Goal: Task Accomplishment & Management: Manage account settings

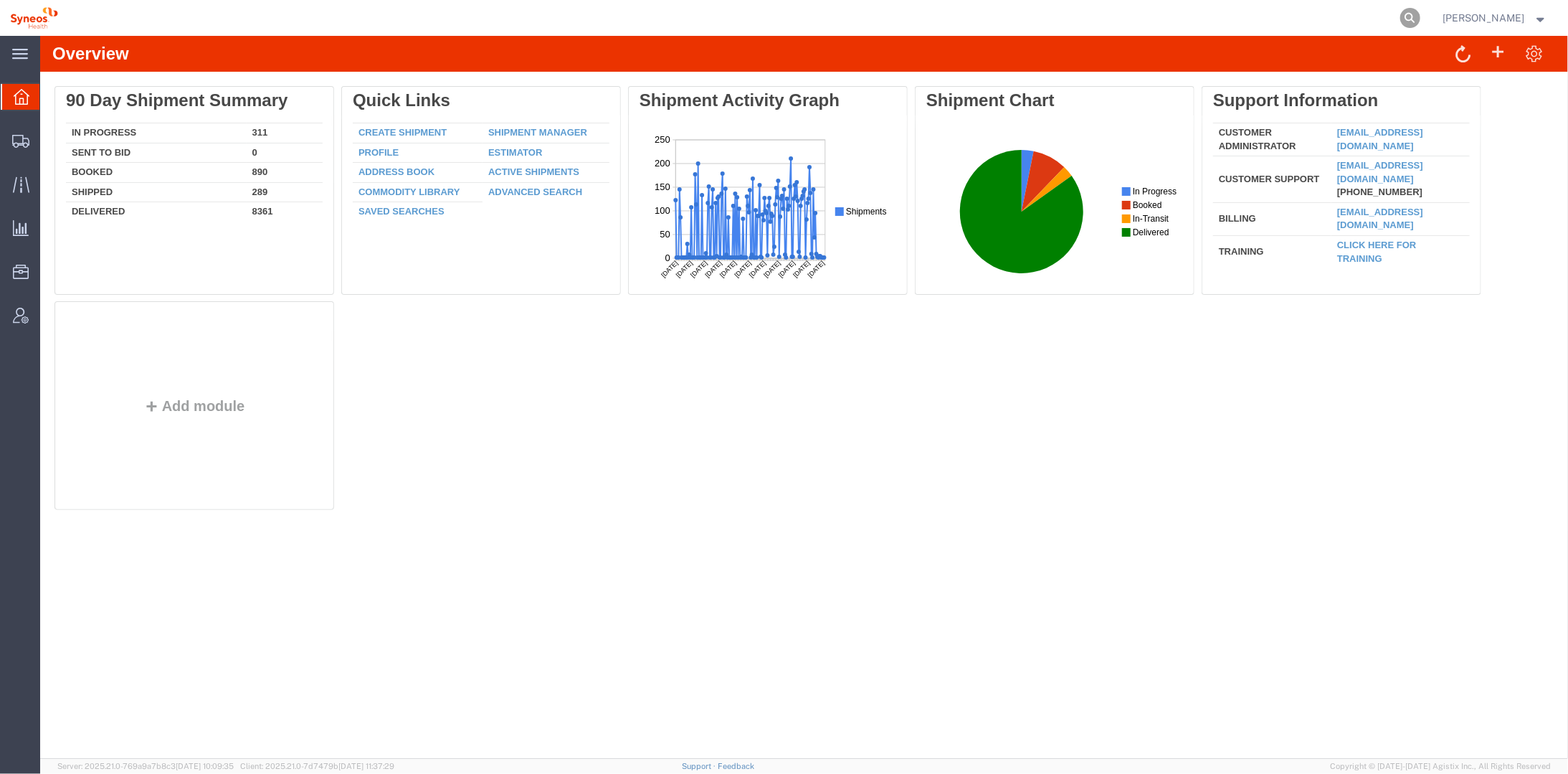
click at [1420, 11] on icon at bounding box center [1410, 17] width 20 height 20
paste input "57078761"
click at [1420, 13] on icon at bounding box center [1410, 17] width 20 height 20
type input "57078761"
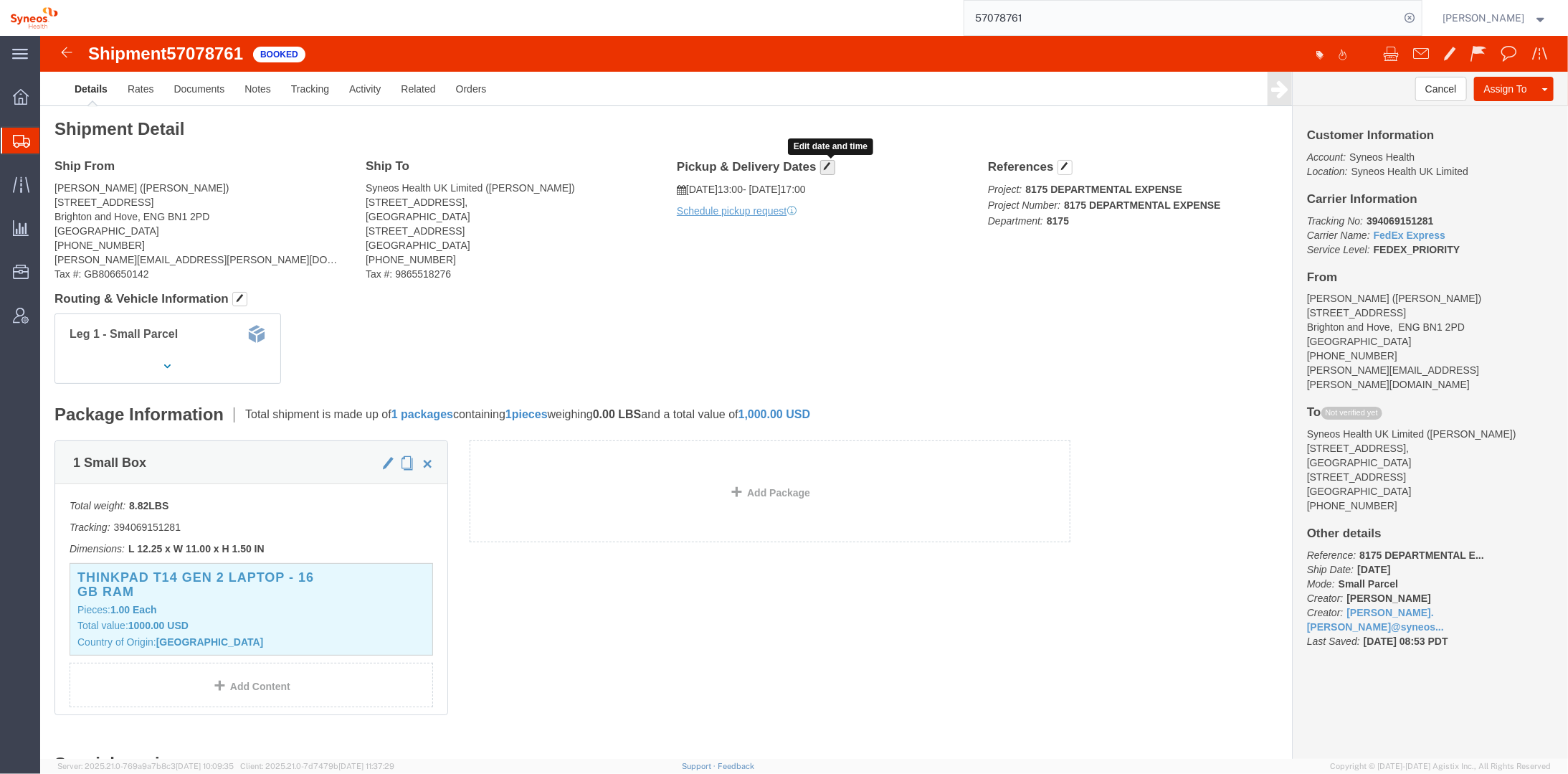
click span "button"
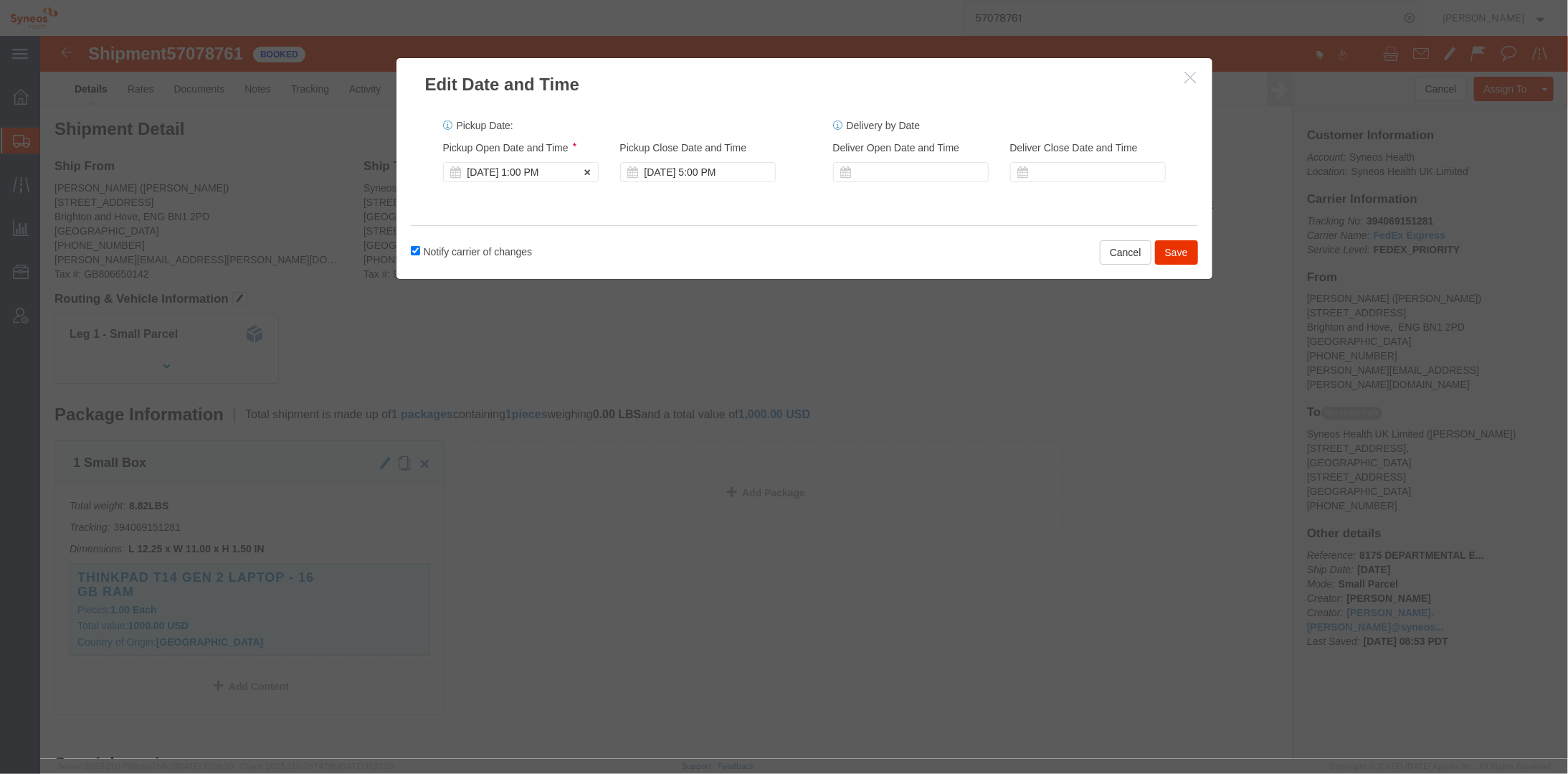
click div "[DATE] 1:00 PM"
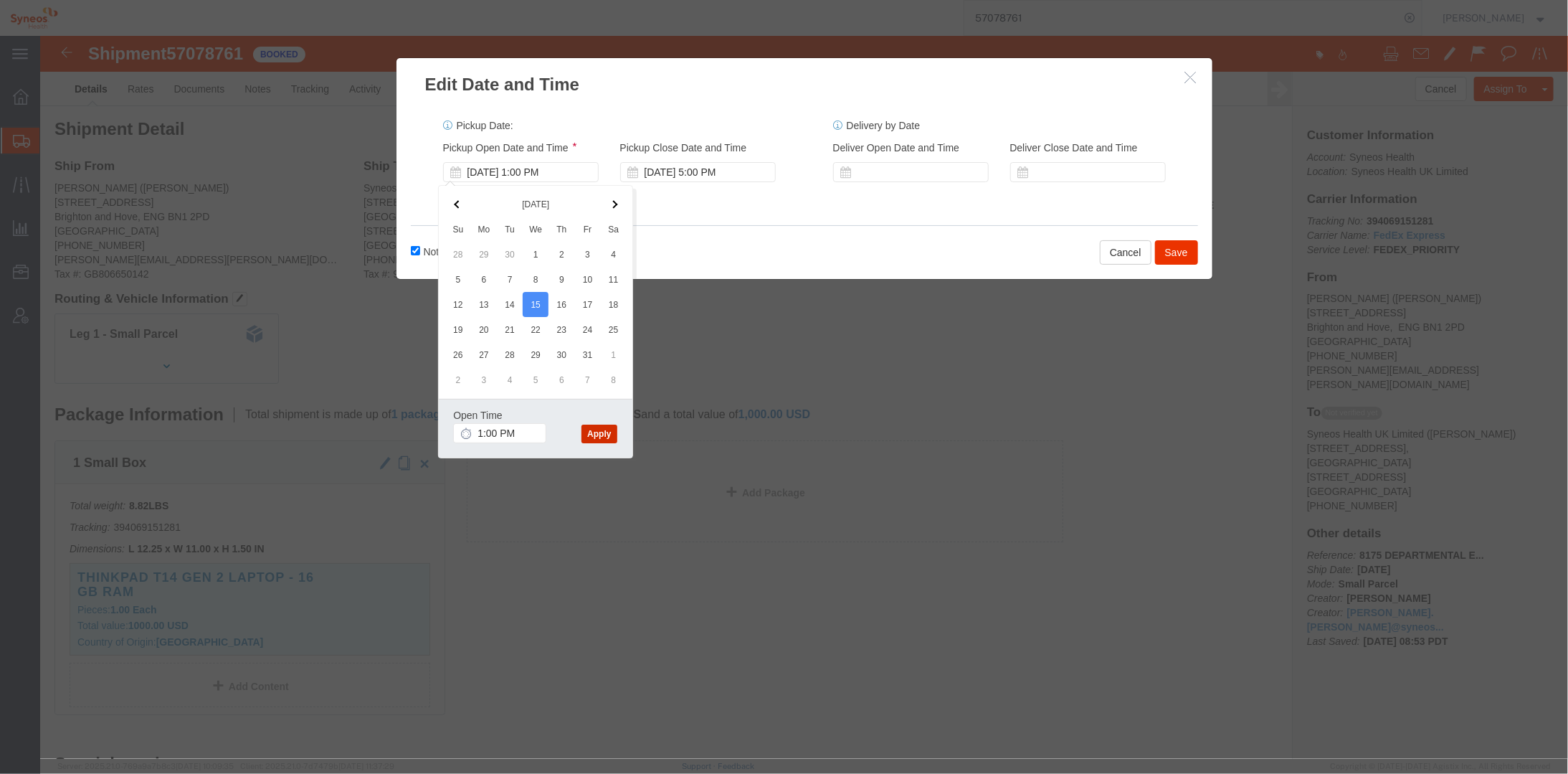
click button "Apply"
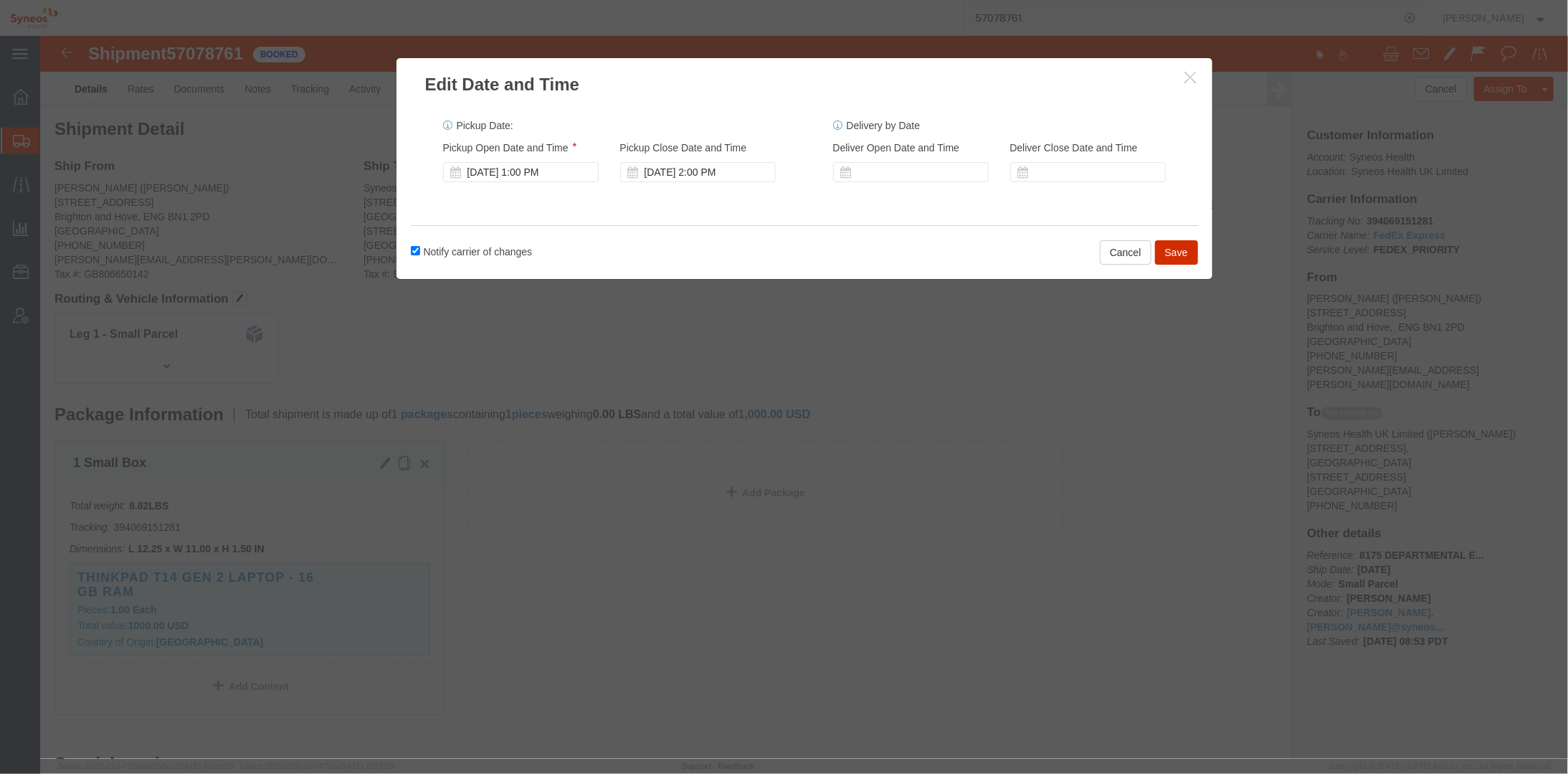
click button "Save"
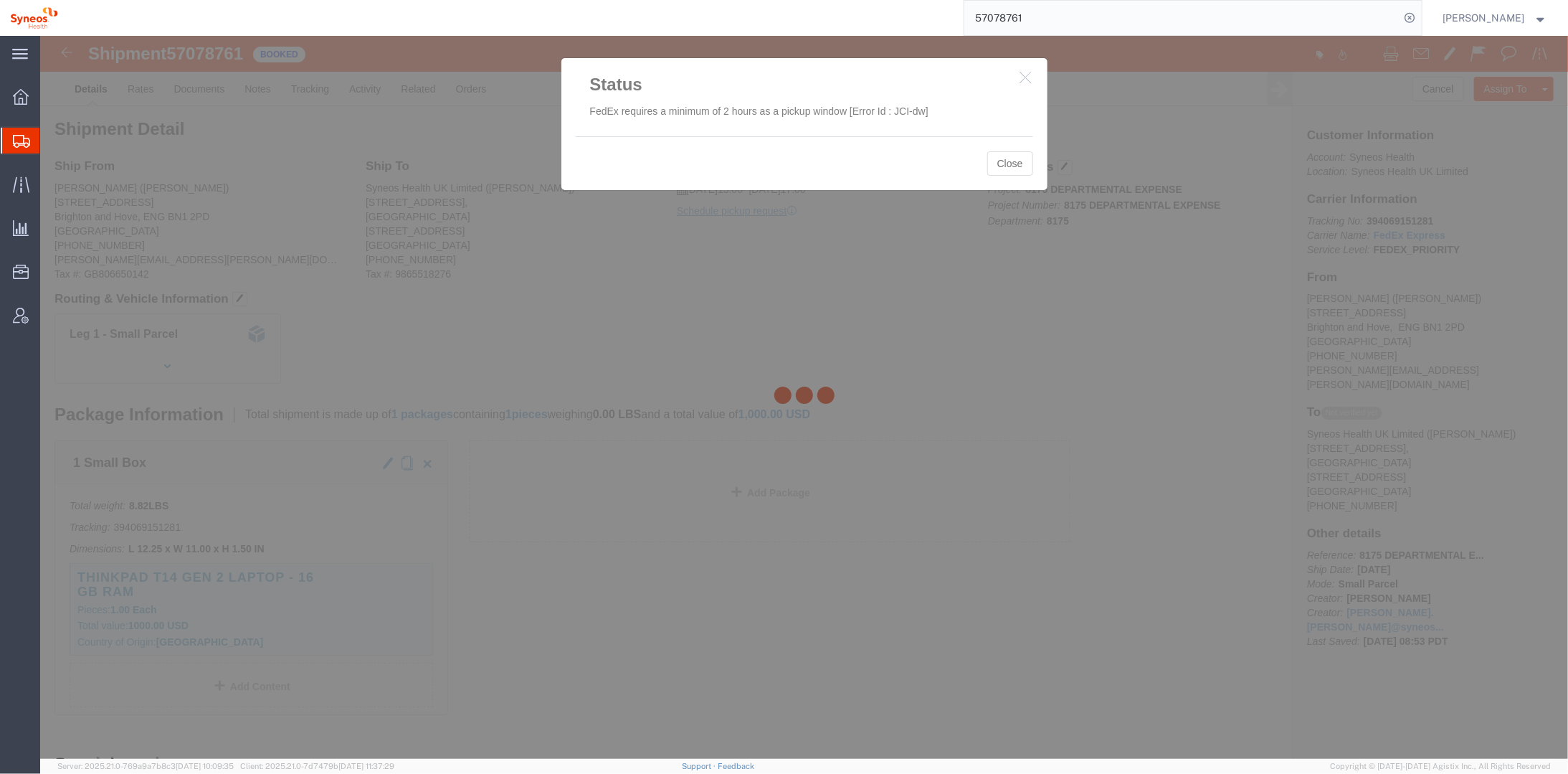
click at [1023, 80] on div at bounding box center [804, 397] width 1528 height 723
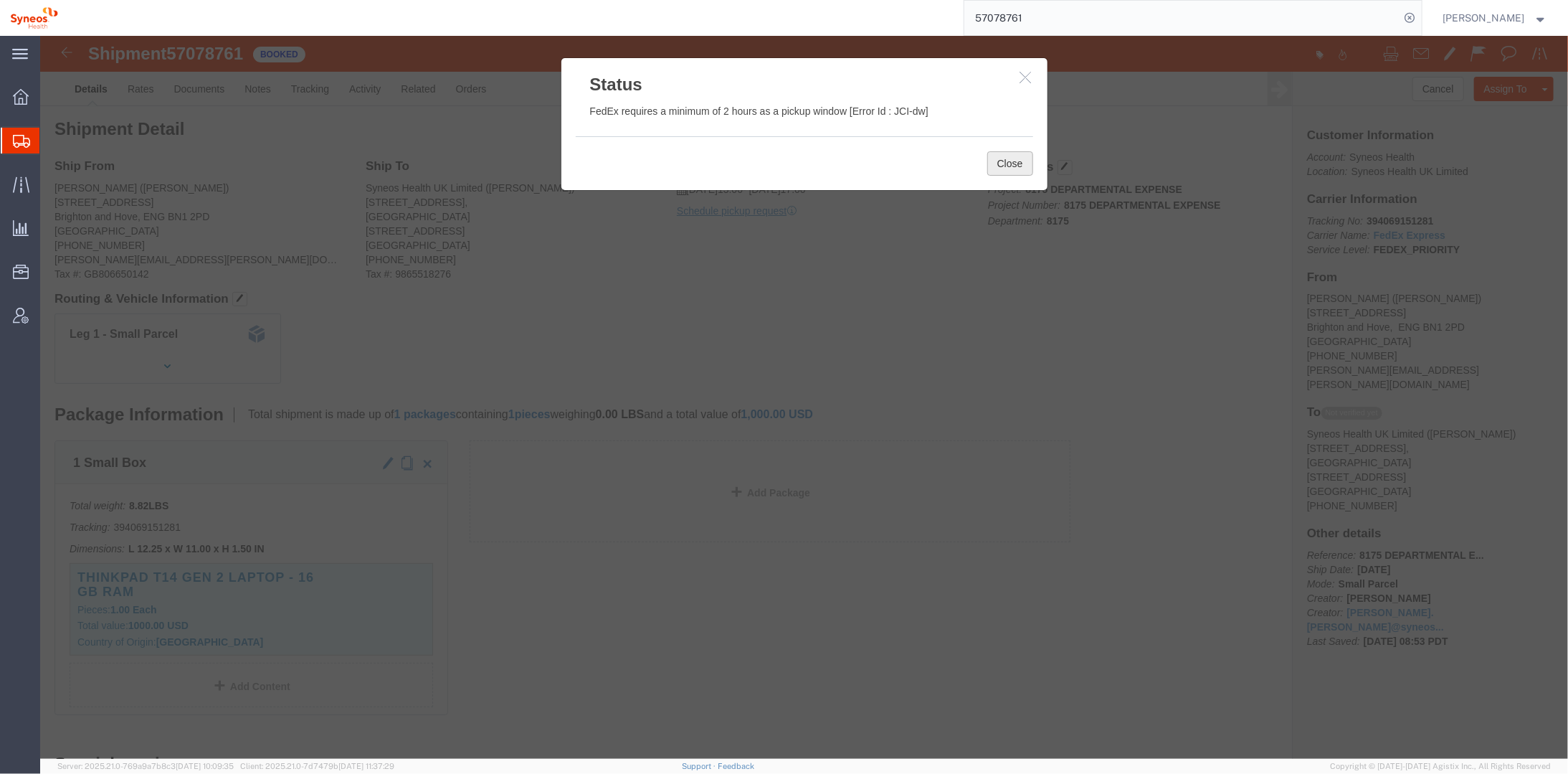
click button "Close"
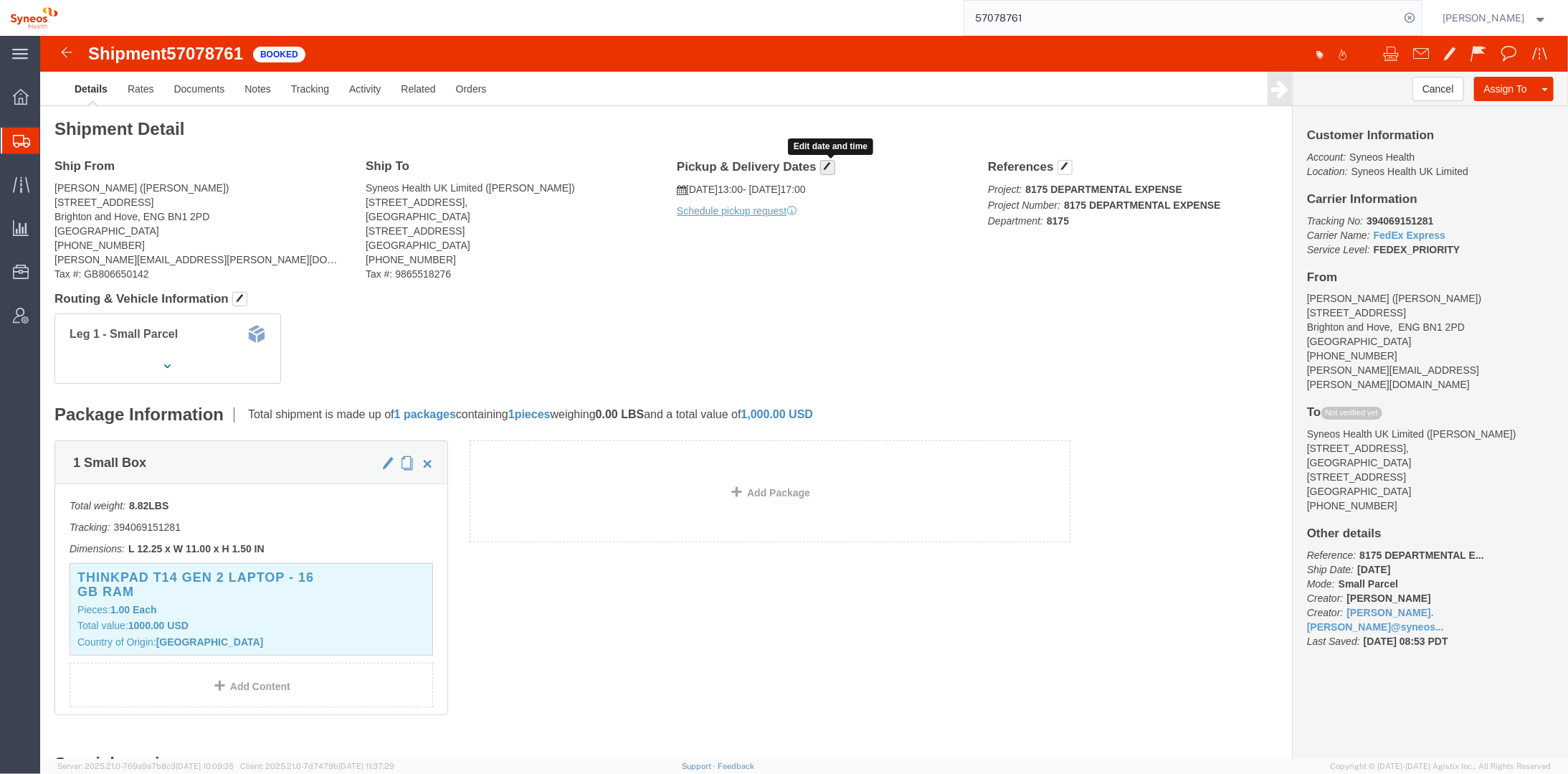
click span "button"
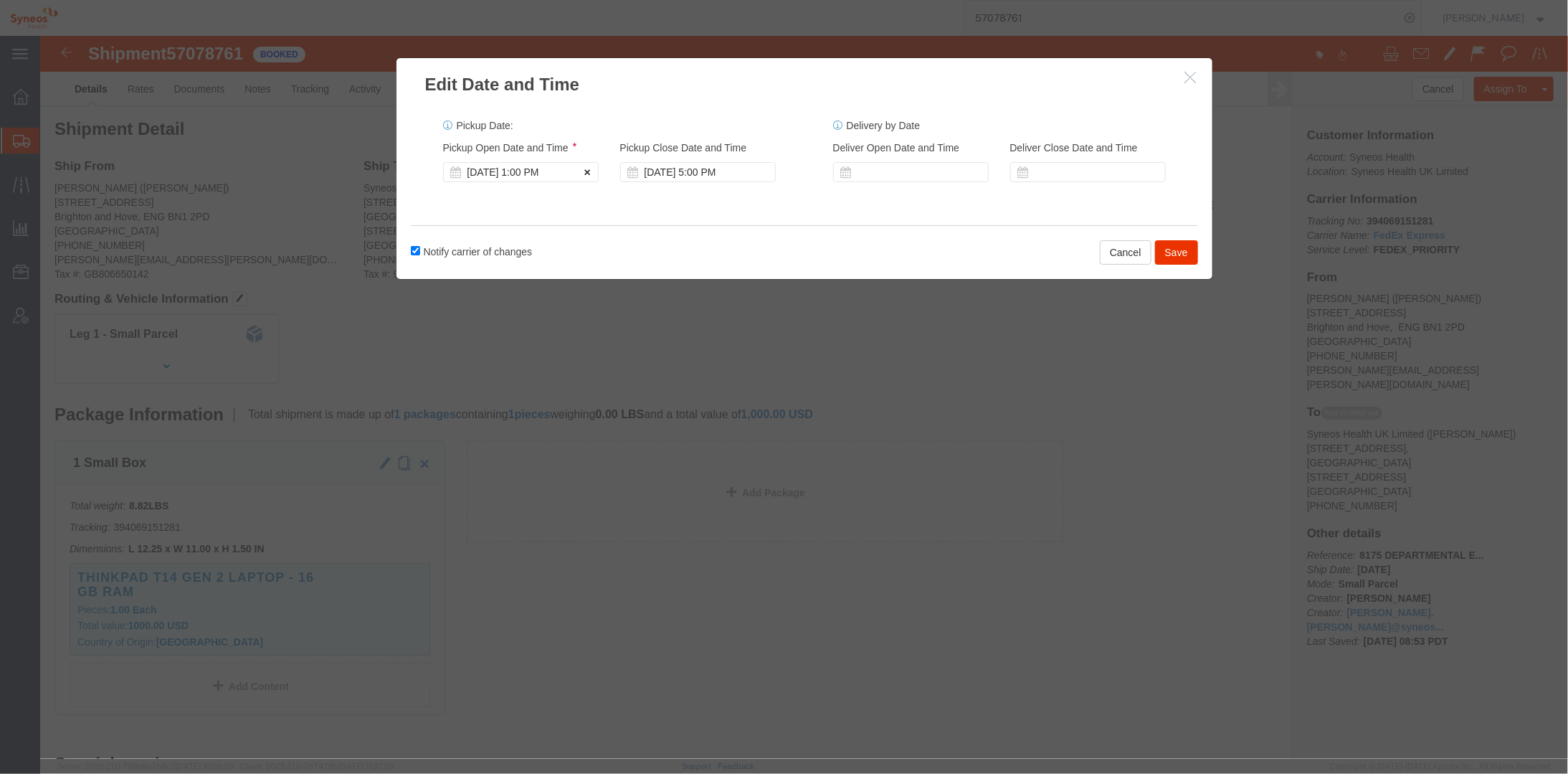
click icon
click div
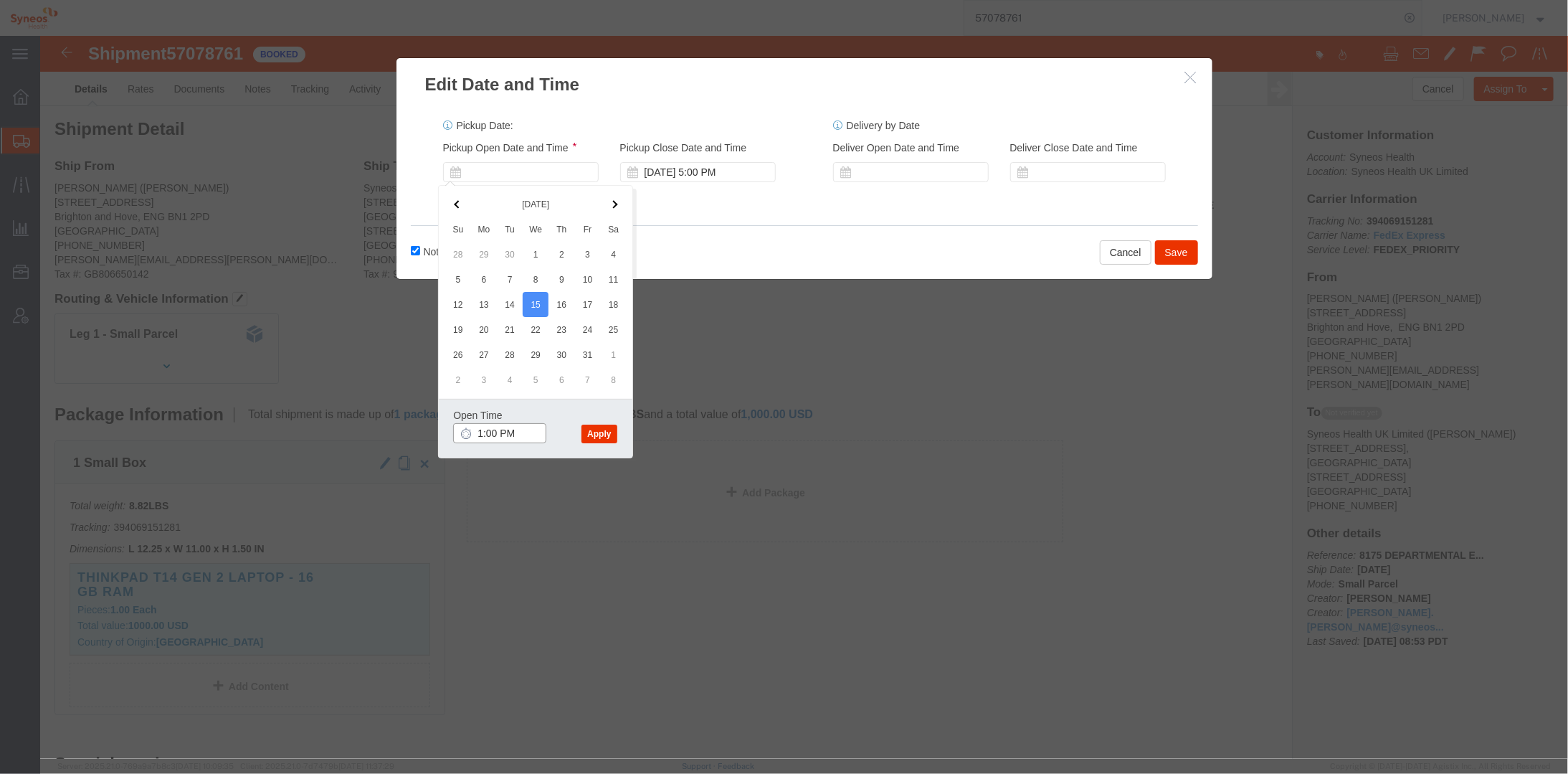
click input "1:00 PM"
click input "9:00 PM"
type input "9:00 AM"
click button "Apply"
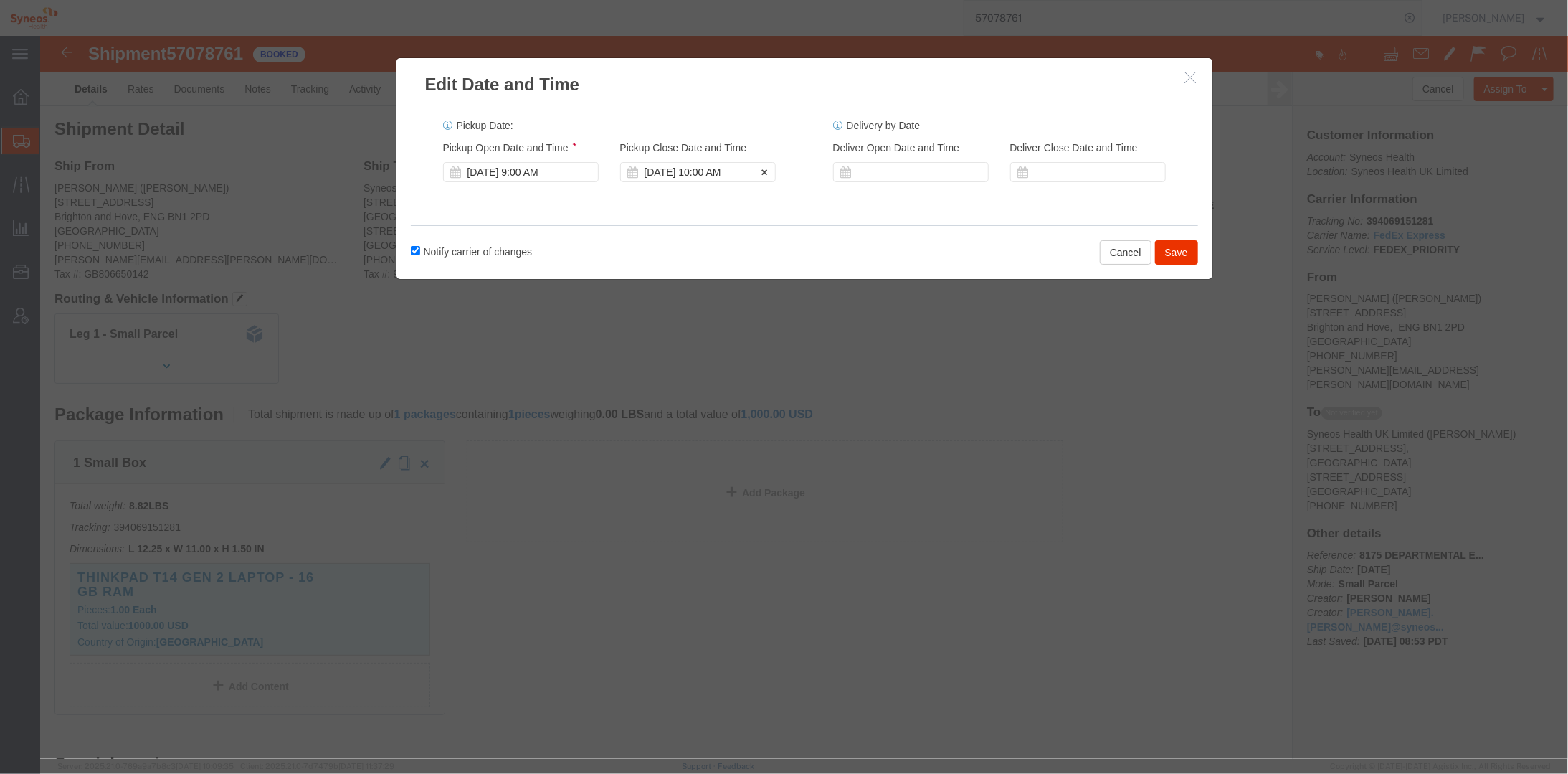
click div "[DATE] 10:00 AM"
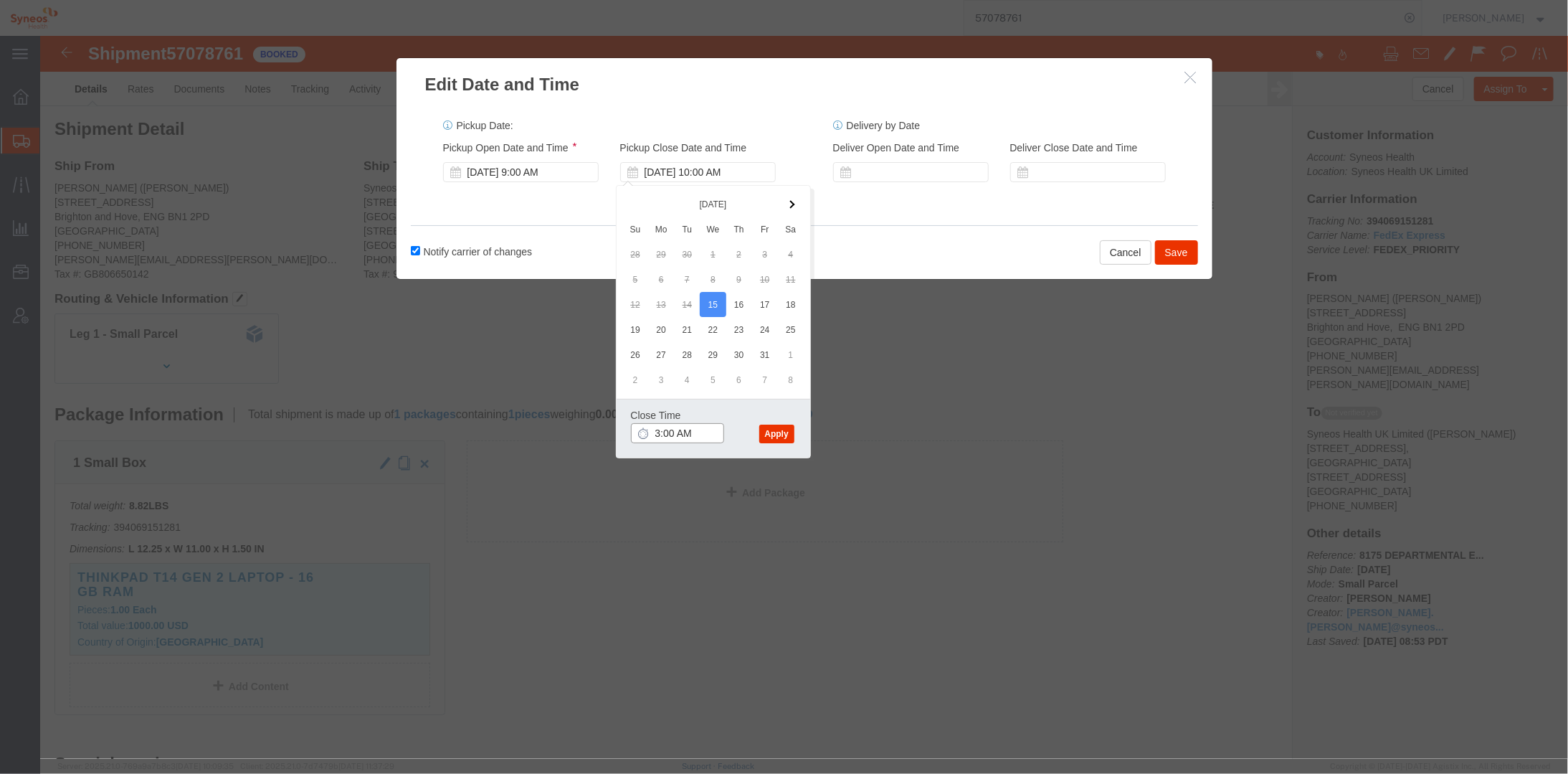
click input "3:00 AM"
type input "3:00 PM"
click button "Apply"
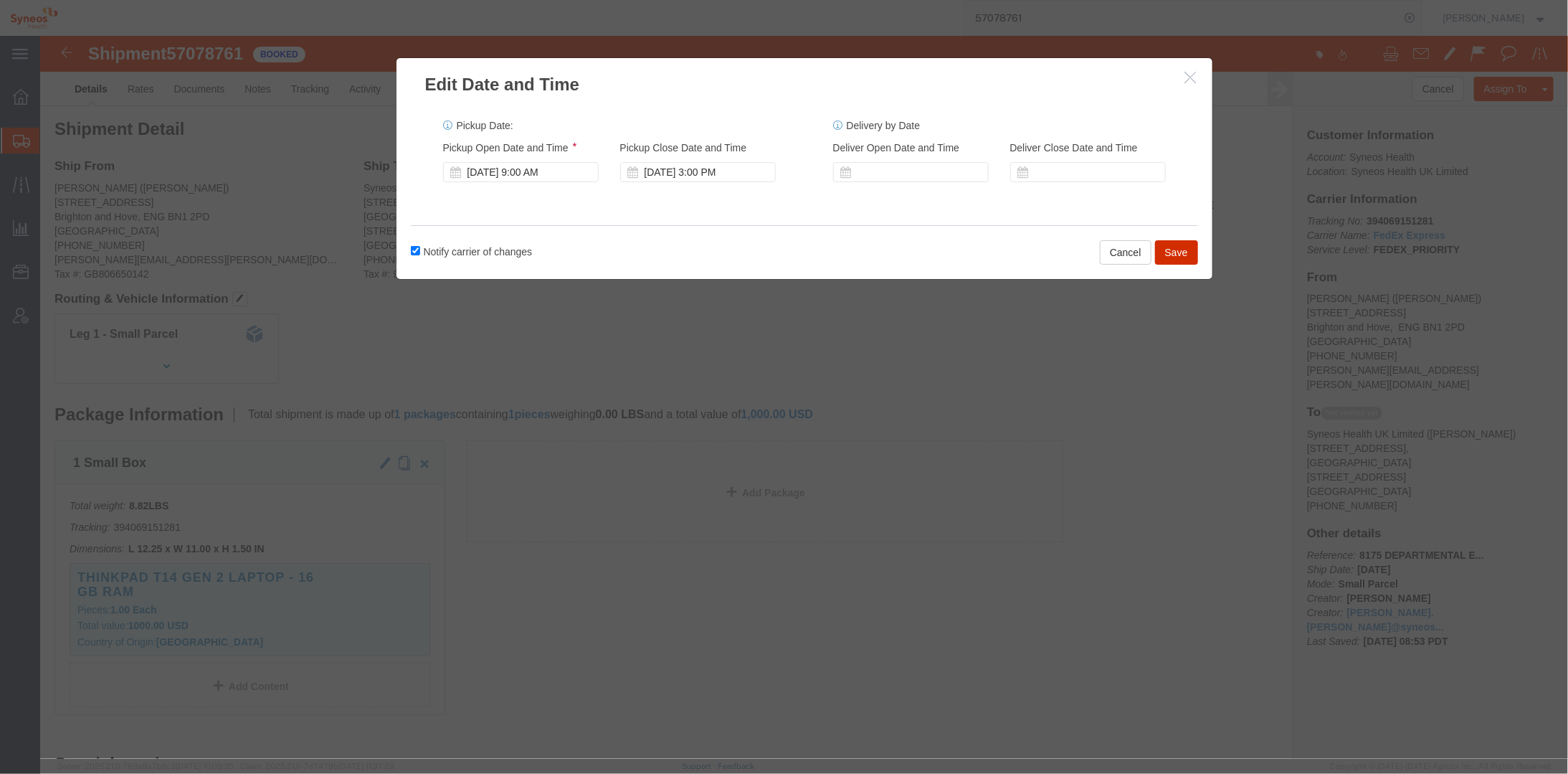
click button "Save"
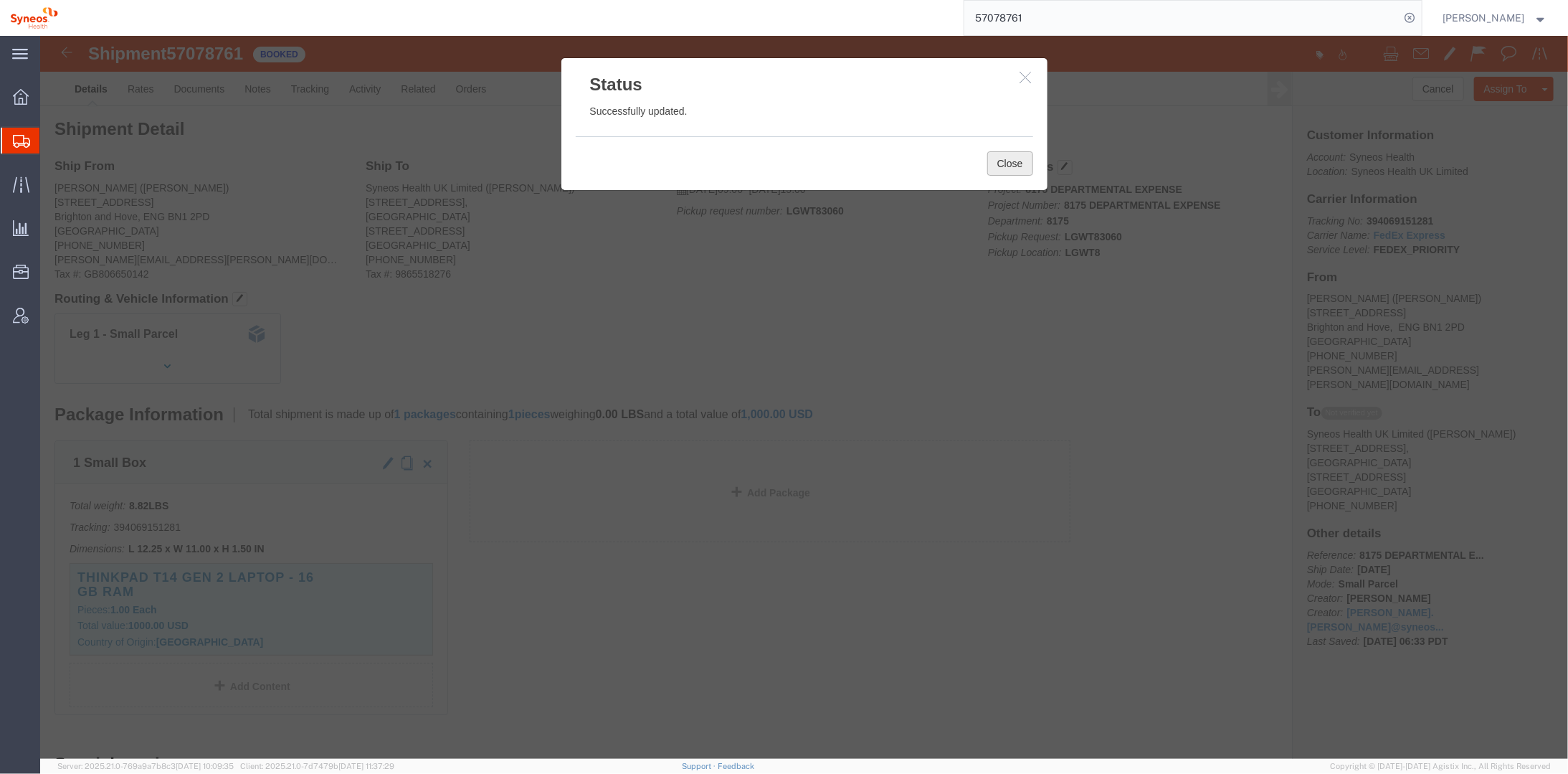
click button "Close"
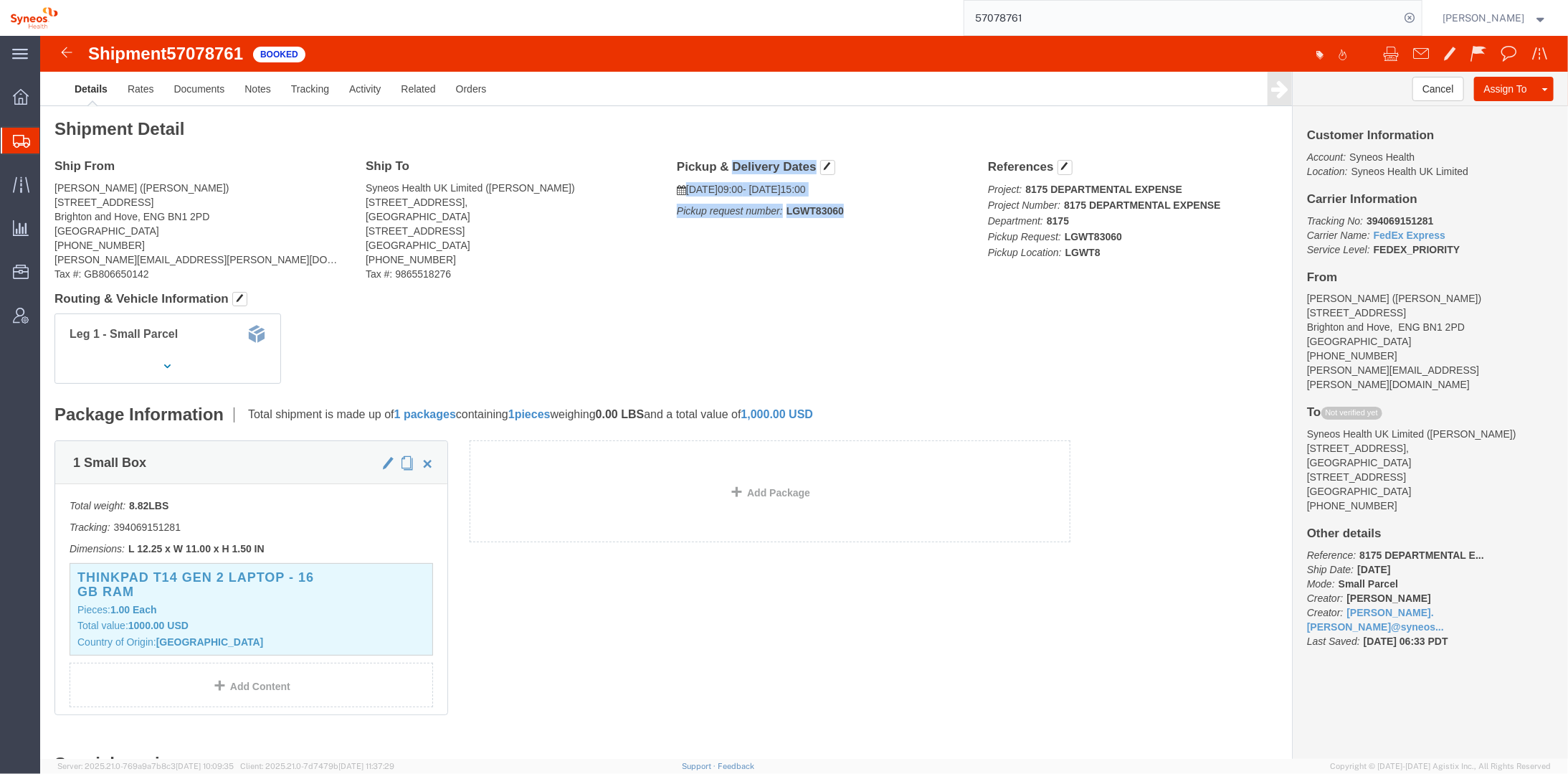
drag, startPoint x: 635, startPoint y: 126, endPoint x: 809, endPoint y: 177, distance: 181.3
click div "Pickup & Delivery Dates [DATE] 09:00 - [DATE] 15:00 Pickup request number: LGWT…"
drag, startPoint x: 809, startPoint y: 177, endPoint x: 746, endPoint y: 153, distance: 67.4
copy div "Pickup & Delivery Dates [DATE] 09:00 - [DATE] 15:00 Pickup request number: LGWT…"
click div "Ship From [PERSON_NAME] ([PERSON_NAME]) [STREET_ADDRESS] [PHONE_NUMBER] [PERSON…"
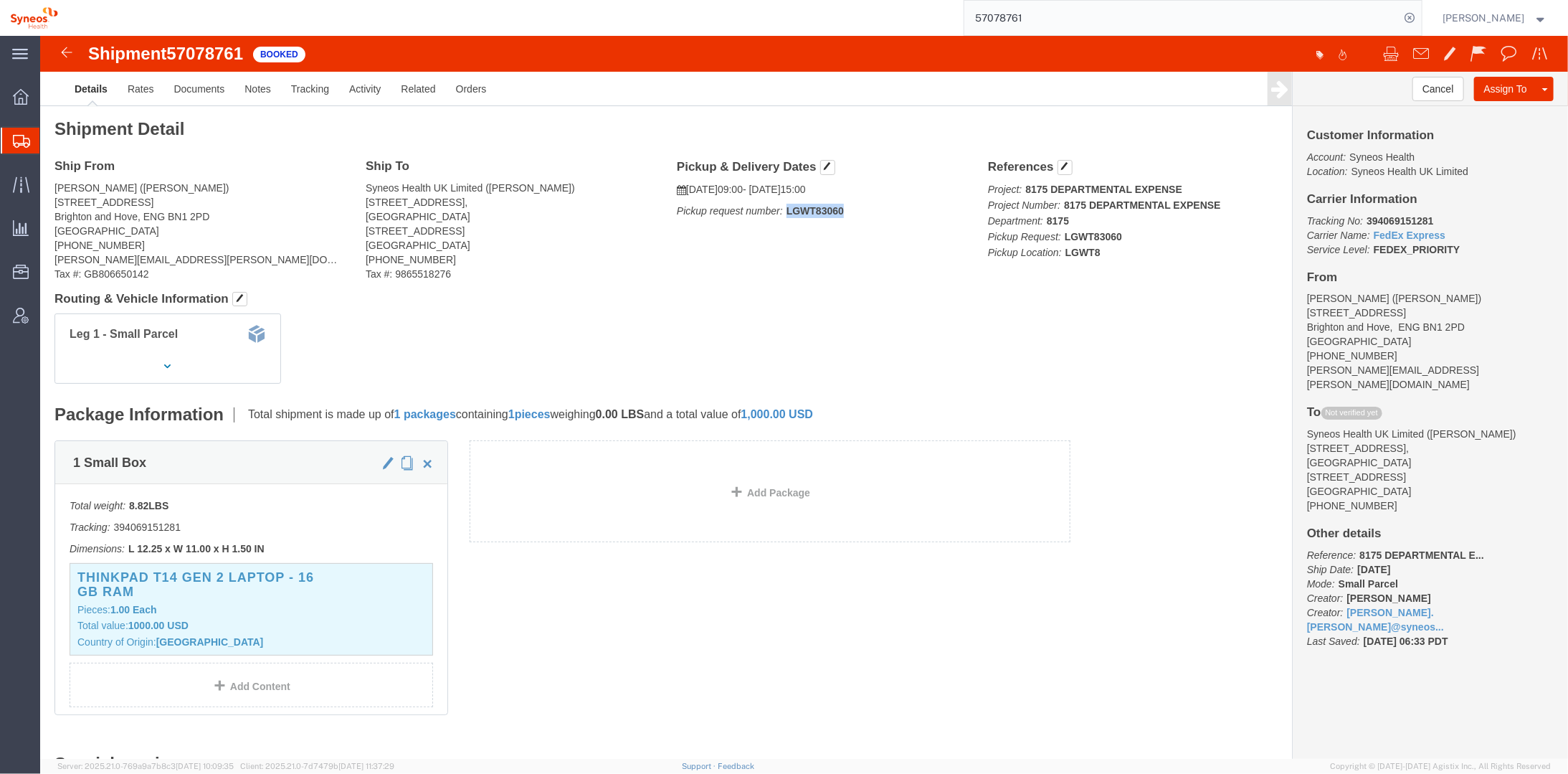
drag, startPoint x: 799, startPoint y: 174, endPoint x: 738, endPoint y: 173, distance: 61.0
click p "Pickup request number: LGWT83060"
copy b "LGWT83060"
click span
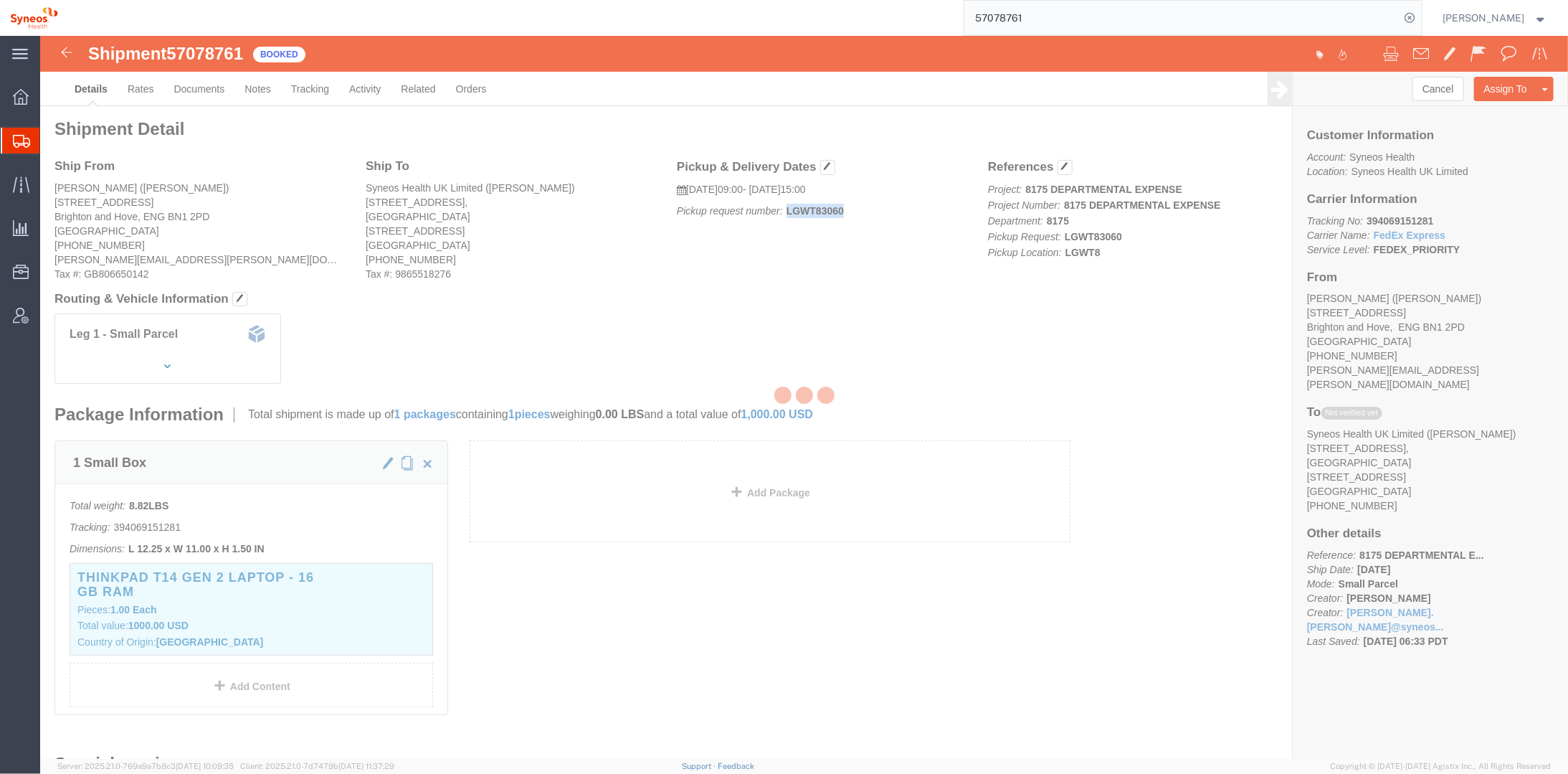
checkbox input "true"
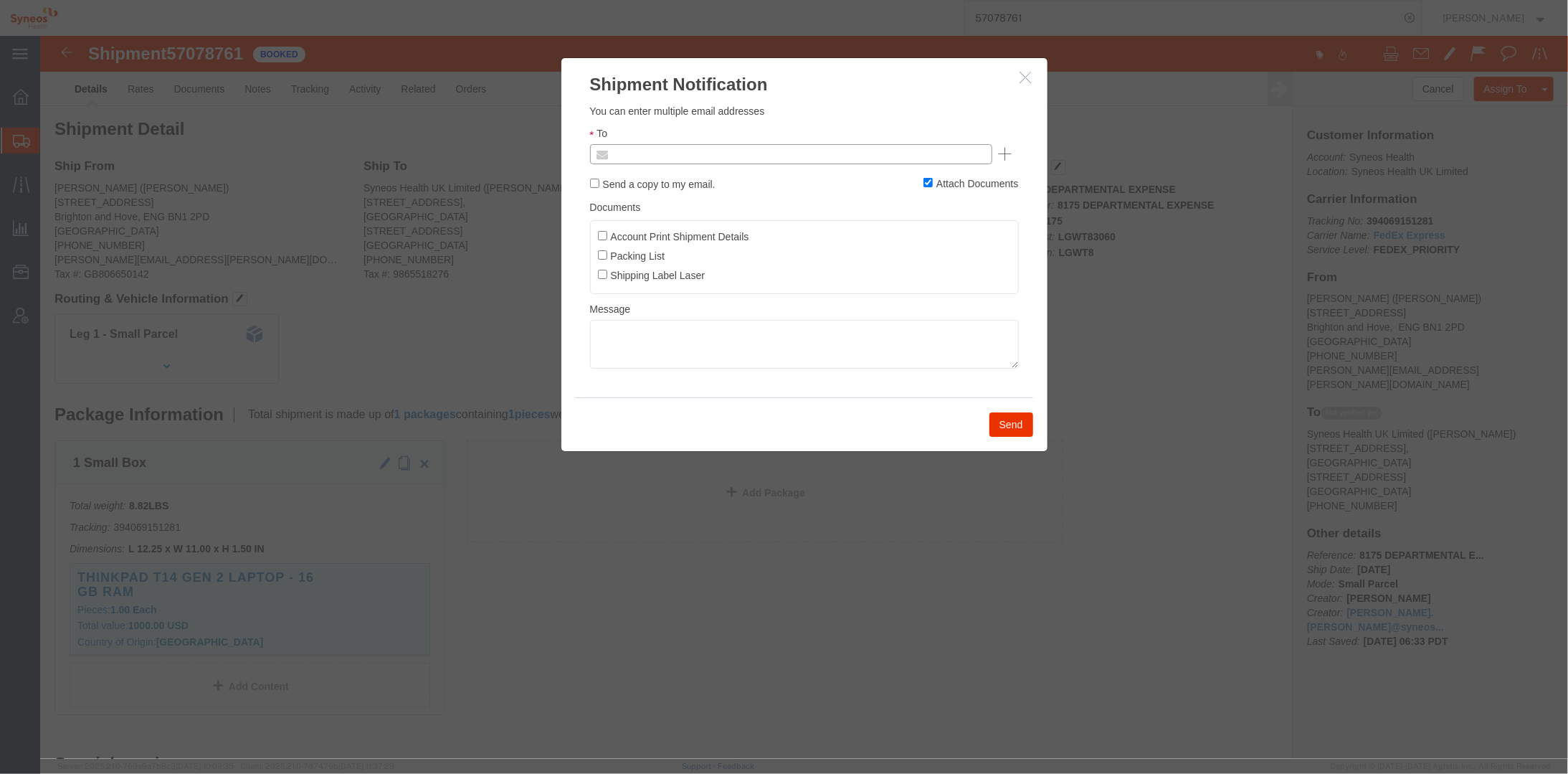
click input "text"
type input "[PERSON_NAME][EMAIL_ADDRESS][PERSON_NAME][DOMAIN_NAME]"
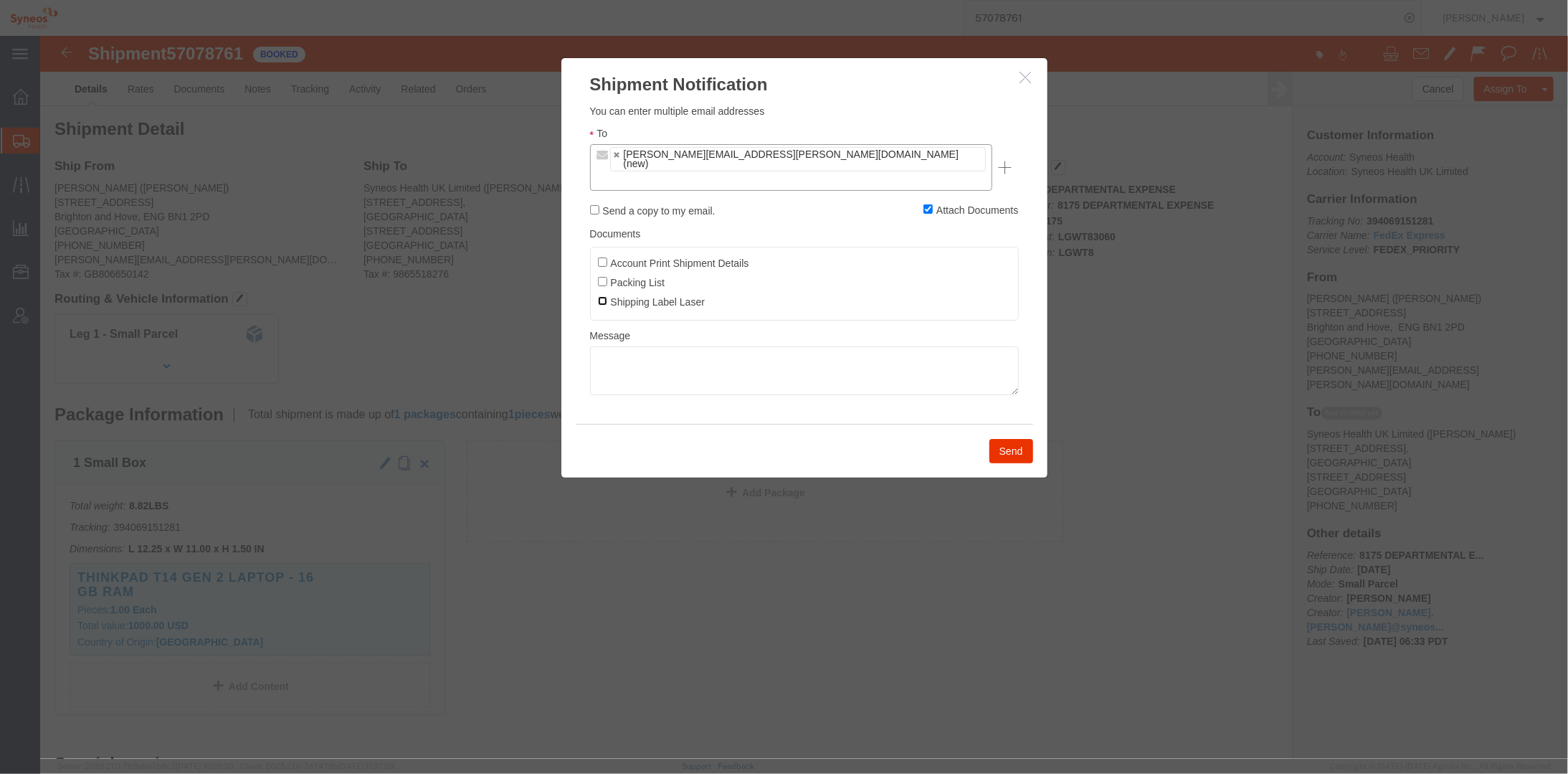
click input "Shipping Label Laser"
checkbox input "true"
click textarea
type textarea "Hi This has been scheduled for pickup [DATE] between 9a-3p"
click button "Send"
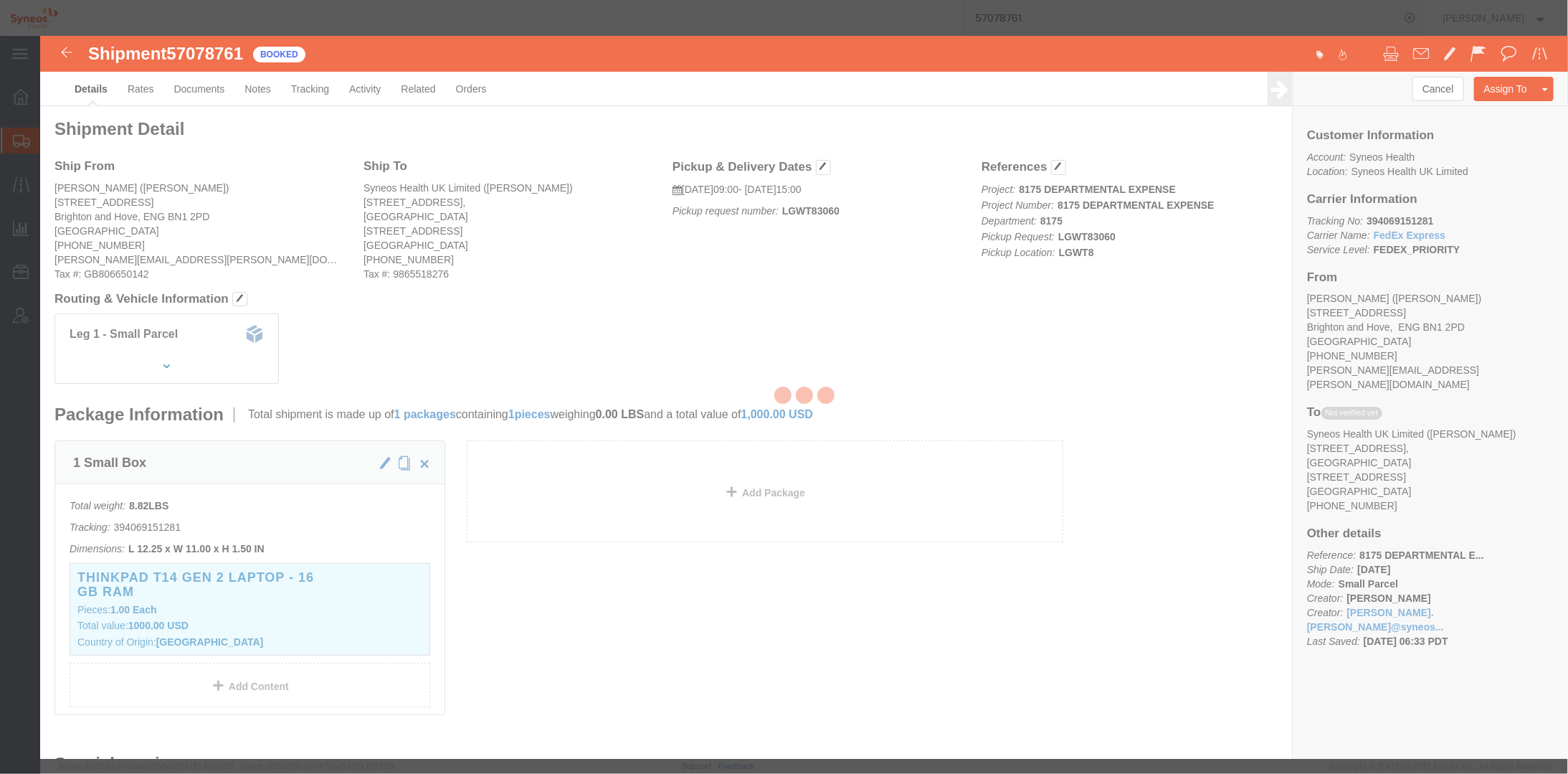
checkbox input "false"
